Goal: Find specific page/section: Find specific page/section

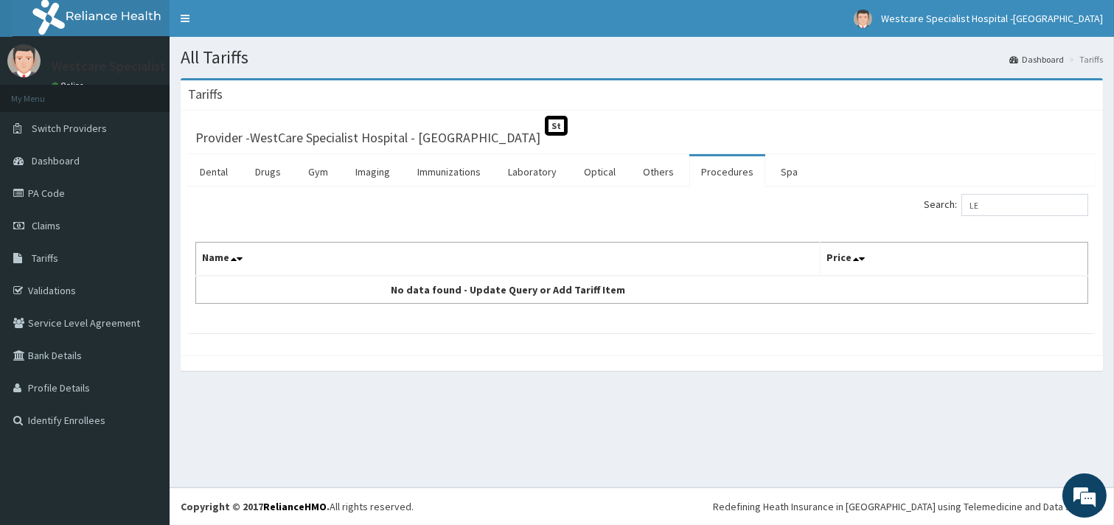
type input "L"
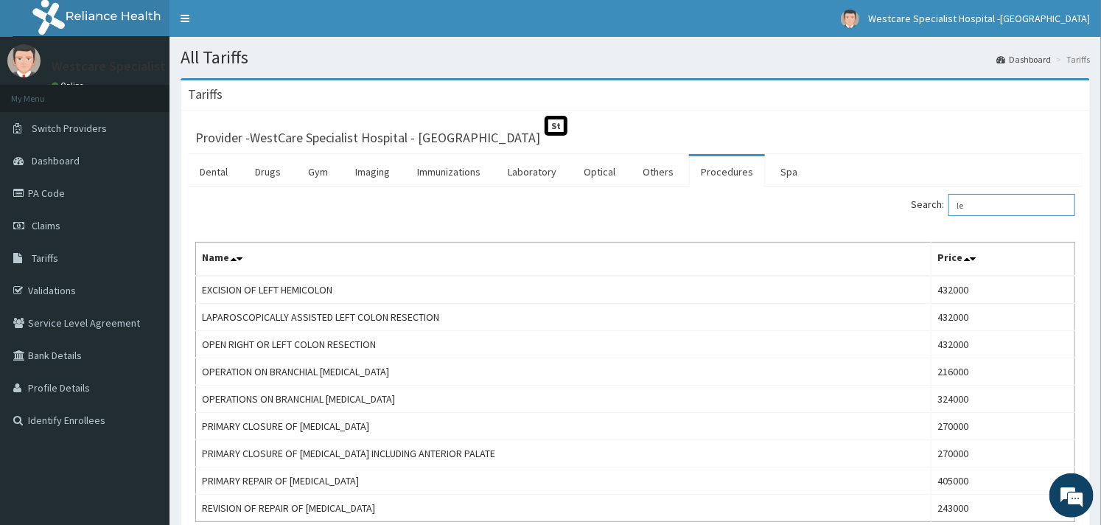
type input "l"
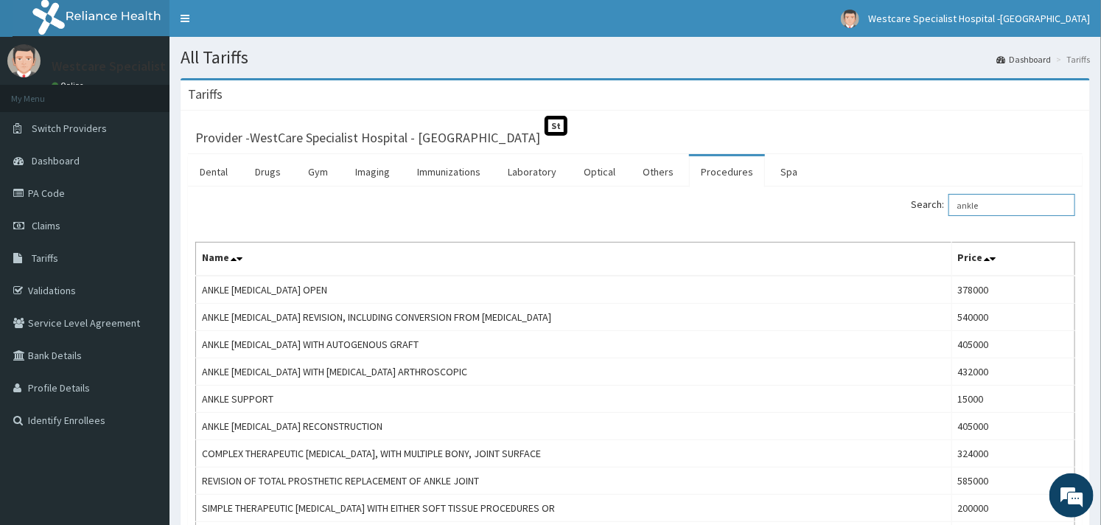
type input "ankle"
